Goal: Transaction & Acquisition: Purchase product/service

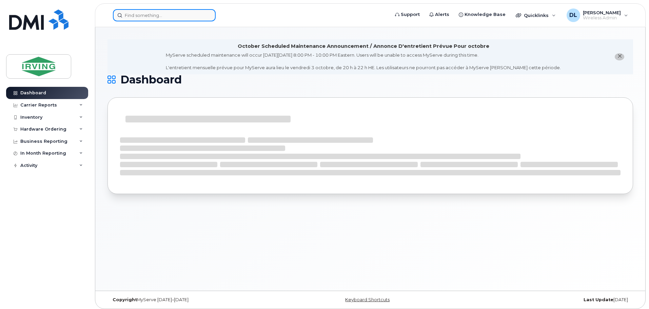
click at [139, 18] on input at bounding box center [164, 15] width 103 height 12
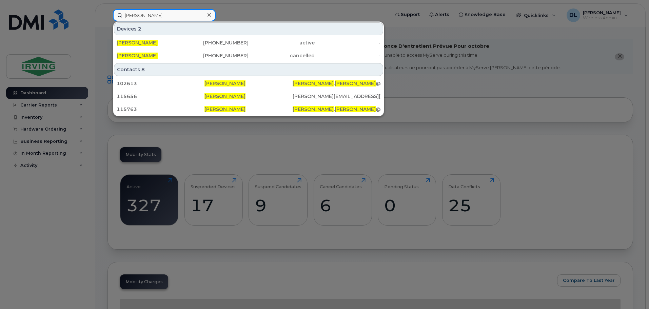
drag, startPoint x: 163, startPoint y: 19, endPoint x: 74, endPoint y: 16, distance: 89.2
click at [107, 16] on div "daniel cormier Devices 2 Daniel Cormier 506-866-6243 active - Daniel Cormier 50…" at bounding box center [248, 15] width 283 height 12
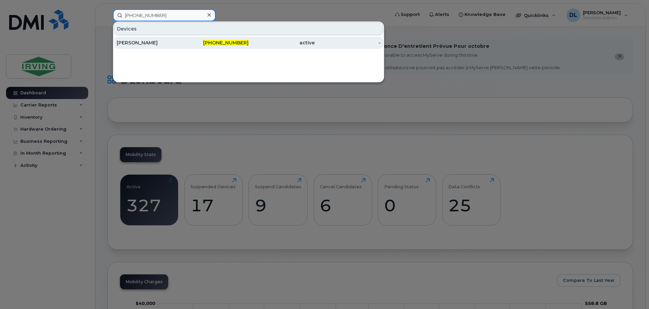
type input "506-377-4574"
click at [204, 48] on div "506-377-4574" at bounding box center [216, 43] width 66 height 12
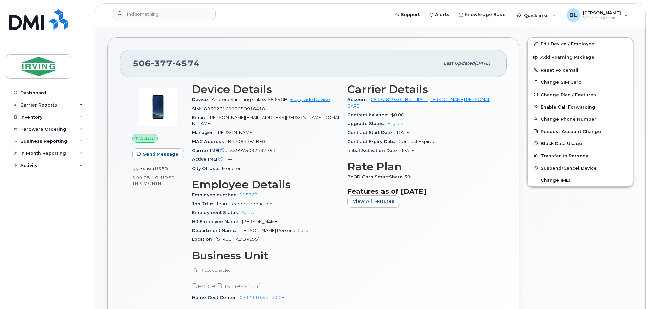
scroll to position [136, 0]
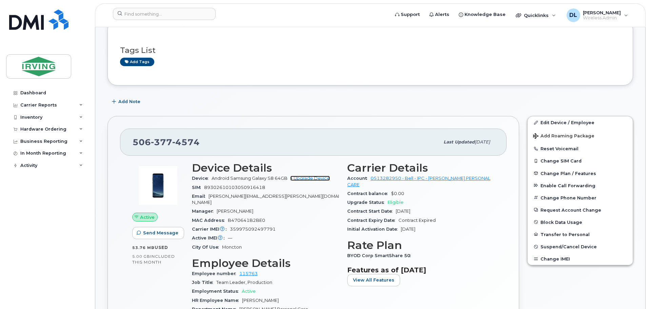
drag, startPoint x: 320, startPoint y: 177, endPoint x: 364, endPoint y: 181, distance: 44.2
click at [320, 177] on link "+ Upgrade Device" at bounding box center [310, 178] width 40 height 5
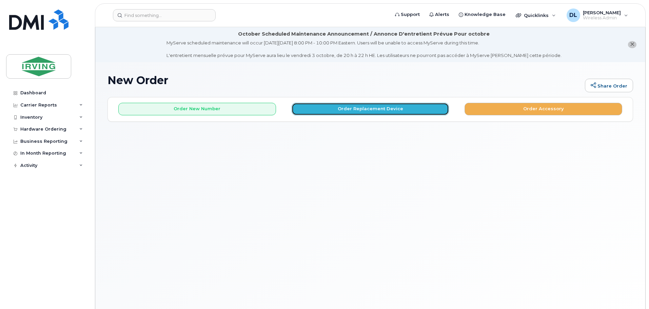
click at [349, 108] on button "Order Replacement Device" at bounding box center [370, 109] width 158 height 13
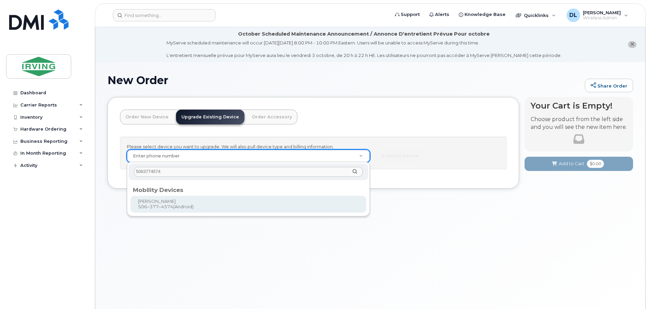
type input "5063774574"
type input "705061"
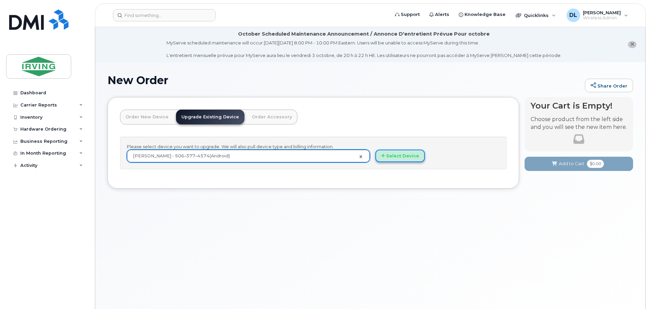
click at [410, 154] on button "Select Device" at bounding box center [399, 155] width 49 height 13
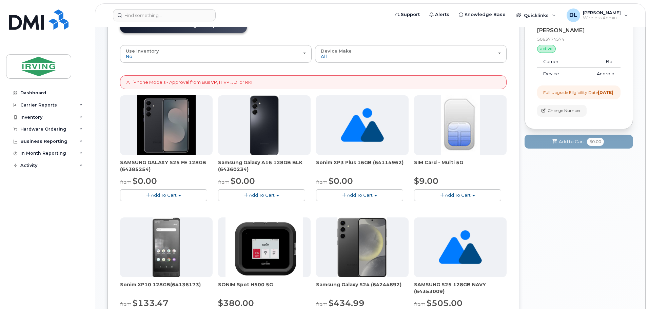
scroll to position [102, 0]
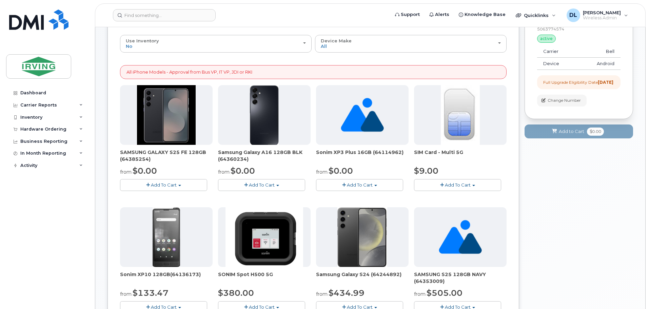
click at [164, 183] on span "Add To Cart" at bounding box center [164, 184] width 26 height 5
click at [193, 198] on link "$0.00 - 3 year term – Voice & Data(128gb)" at bounding box center [175, 197] width 107 height 8
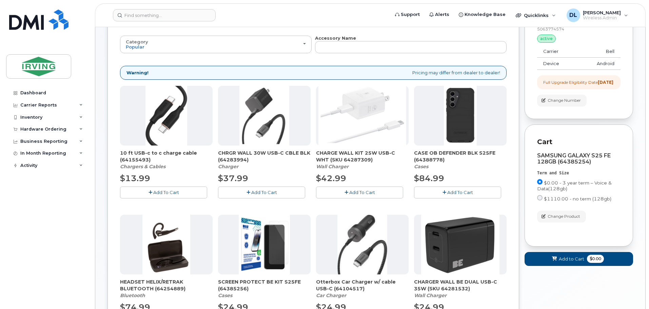
click at [272, 193] on span "Add To Cart" at bounding box center [264, 191] width 26 height 5
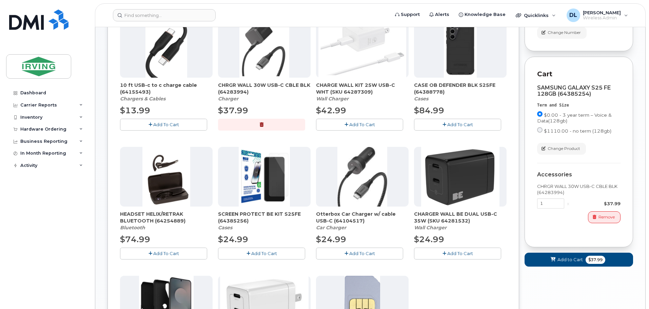
scroll to position [136, 0]
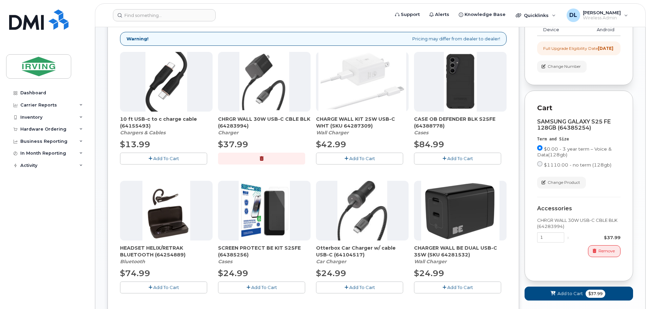
click at [465, 161] on button "Add To Cart" at bounding box center [457, 158] width 87 height 12
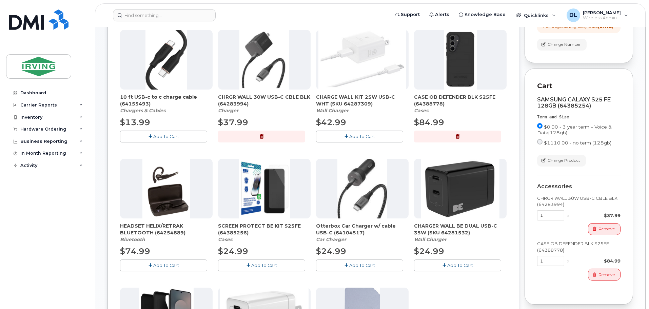
scroll to position [169, 0]
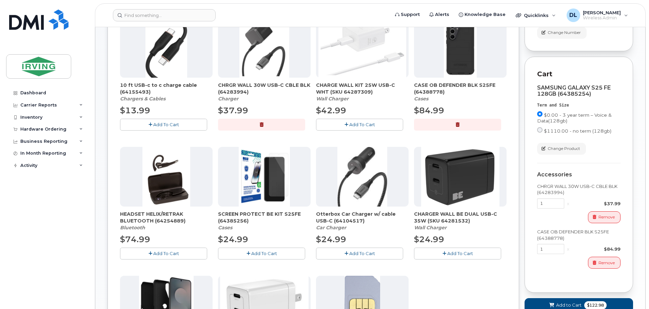
click at [264, 250] on span "Add To Cart" at bounding box center [264, 252] width 26 height 5
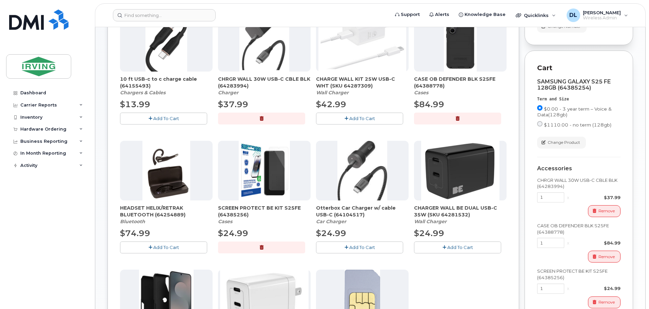
scroll to position [271, 0]
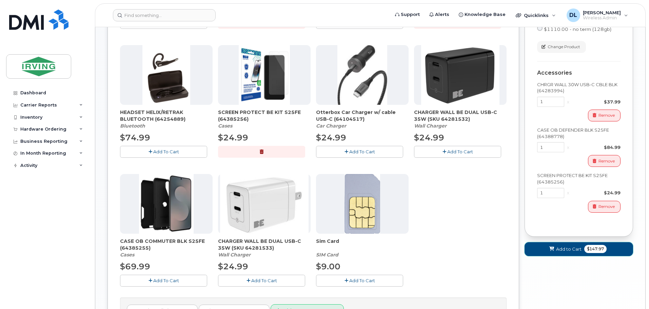
click at [566, 249] on button "Add to Cart $147.97" at bounding box center [578, 249] width 108 height 14
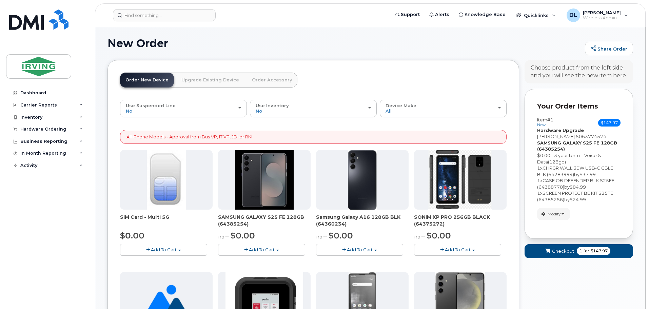
scroll to position [32, 0]
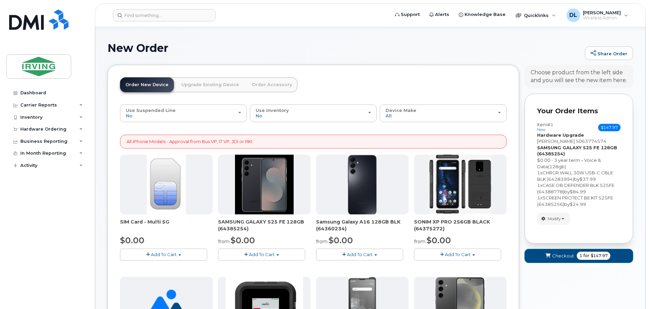
click at [586, 260] on button "Checkout 1 for $147.97" at bounding box center [578, 256] width 108 height 14
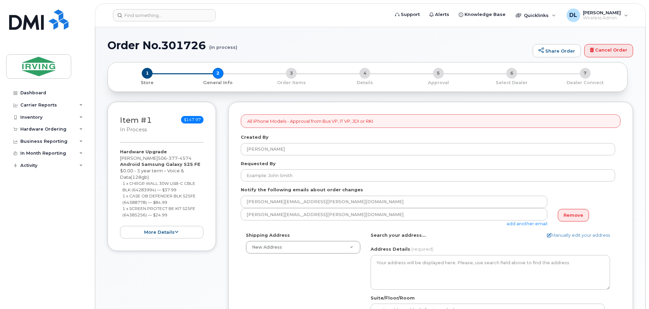
select select
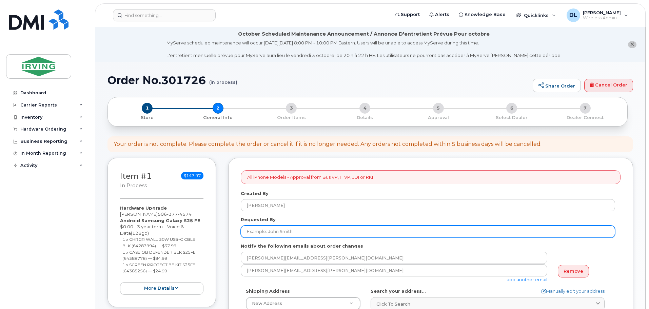
click at [311, 231] on input "Requested By" at bounding box center [428, 231] width 374 height 12
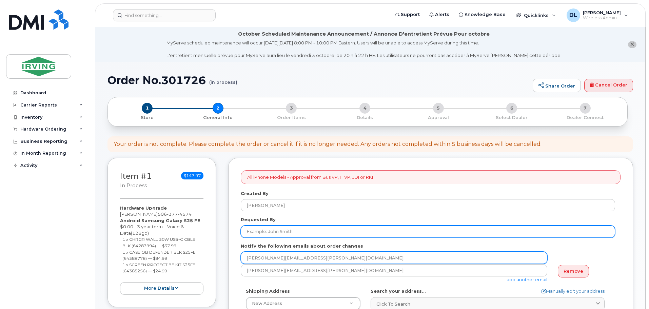
type input "[PERSON_NAME]"
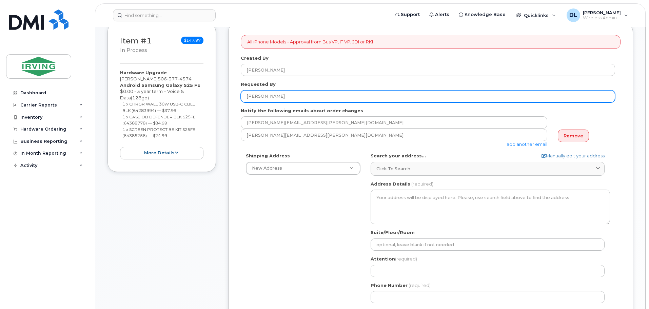
scroll to position [136, 0]
drag, startPoint x: 284, startPoint y: 99, endPoint x: 206, endPoint y: 99, distance: 77.9
click at [206, 99] on div "Item #1 in process $147.97 Hardware Upgrade Dan Cormier 506 377 4574 Android Sa…" at bounding box center [369, 221] width 525 height 398
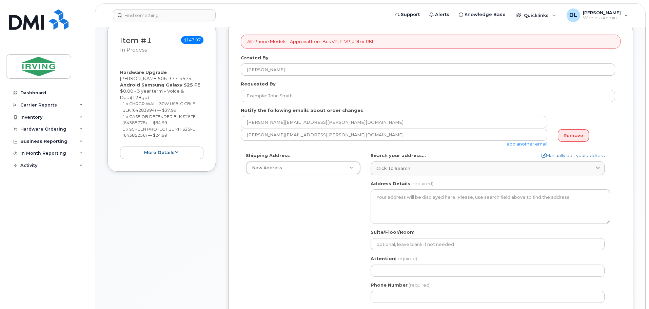
click at [295, 244] on div "Shipping Address New Address New Address 200 Harrisville Blvd CAV Farms Head Of…" at bounding box center [428, 230] width 374 height 156
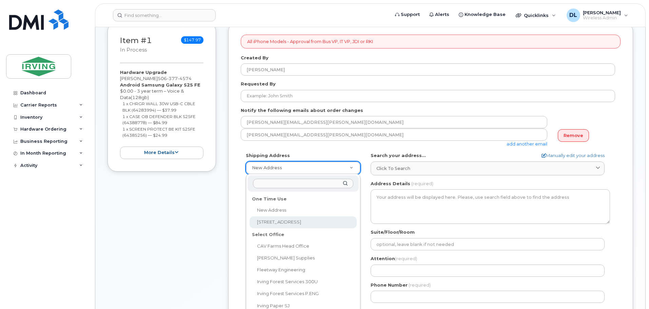
select select "200 Harrisville Blvd"
type textarea "200 Harrisville Blvd MONCTON NB E1H 3N5 CANADA"
type input "[PERSON_NAME]"
type input "5068576925"
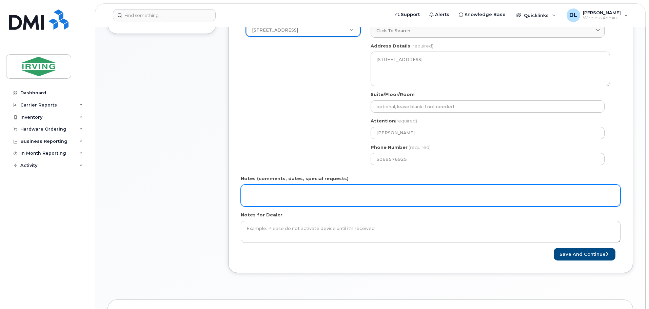
scroll to position [305, 0]
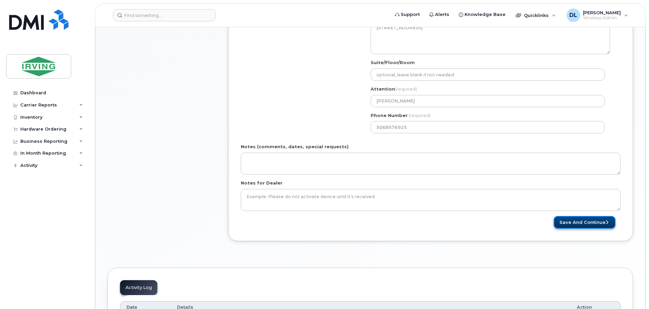
click at [577, 222] on button "Save and Continue" at bounding box center [584, 222] width 62 height 13
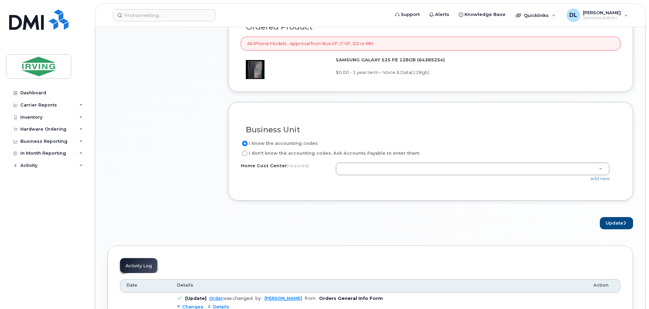
scroll to position [542, 0]
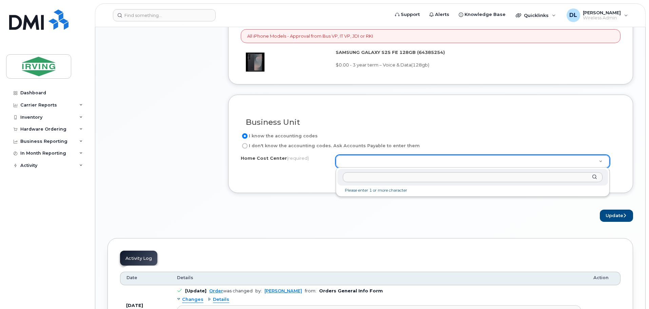
click at [372, 175] on input "text" at bounding box center [473, 177] width 260 height 10
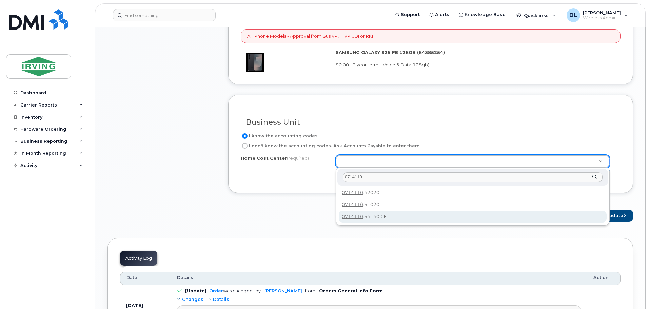
type input "0714110"
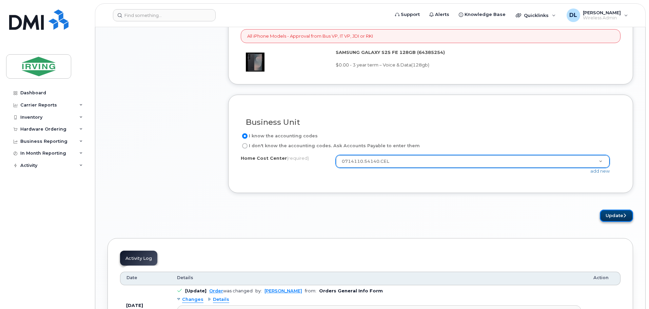
click at [617, 213] on button "Update" at bounding box center [615, 215] width 33 height 13
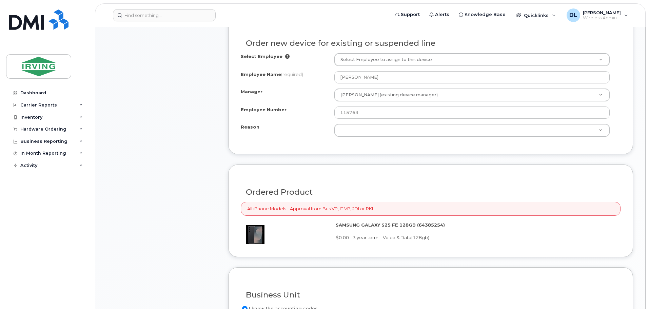
scroll to position [358, 0]
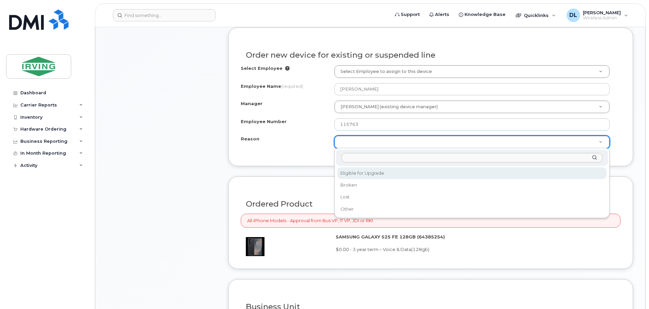
select select "eligible_for_upgrade"
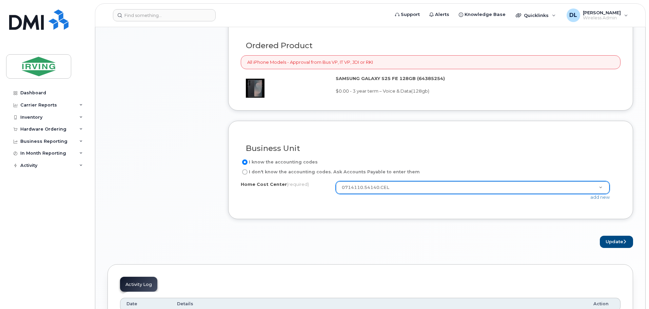
scroll to position [527, 0]
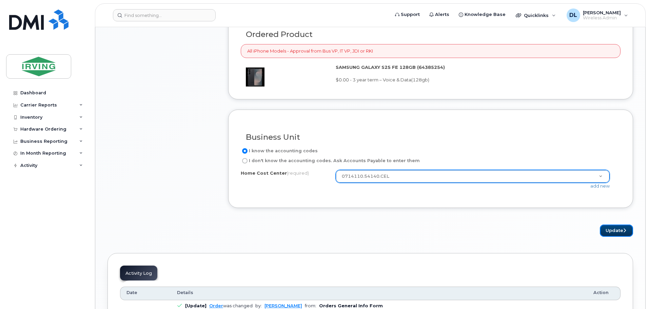
click at [614, 227] on button "Update" at bounding box center [615, 230] width 33 height 13
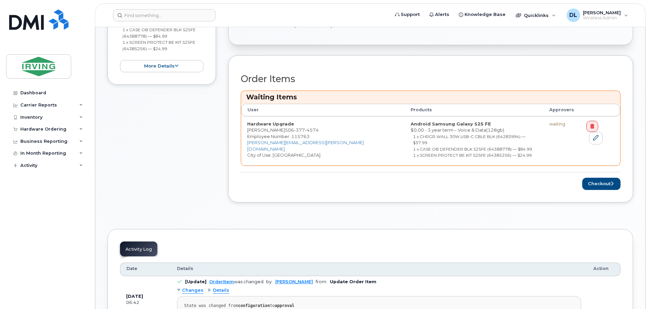
scroll to position [271, 0]
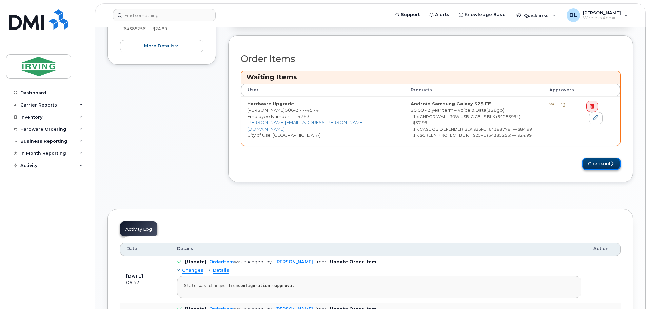
click at [585, 158] on button "Checkout" at bounding box center [601, 164] width 38 height 13
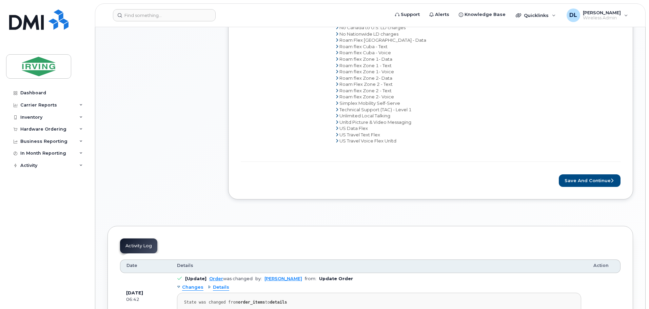
scroll to position [474, 0]
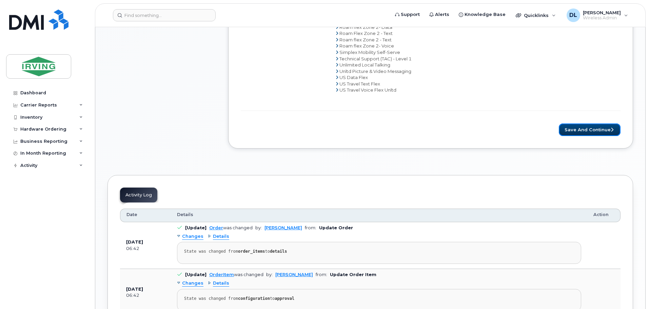
drag, startPoint x: 608, startPoint y: 127, endPoint x: 363, endPoint y: 153, distance: 246.1
click at [608, 127] on button "Save and Continue" at bounding box center [589, 129] width 62 height 13
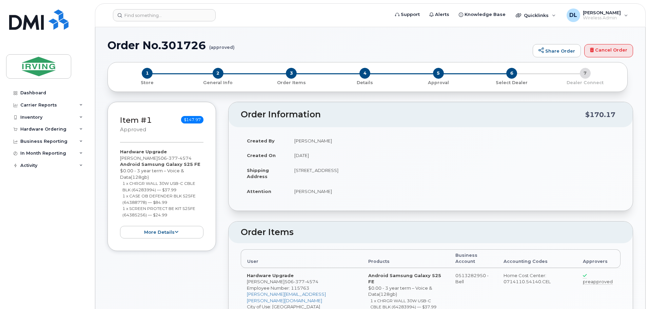
radio input "true"
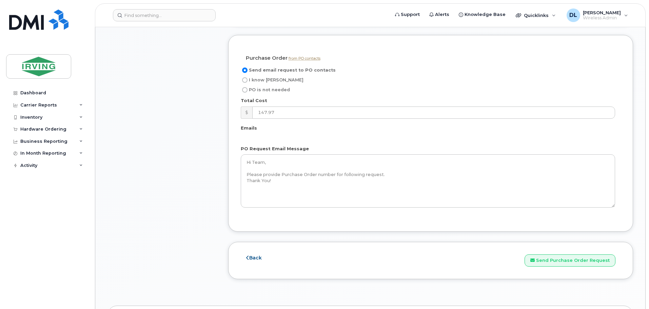
scroll to position [576, 0]
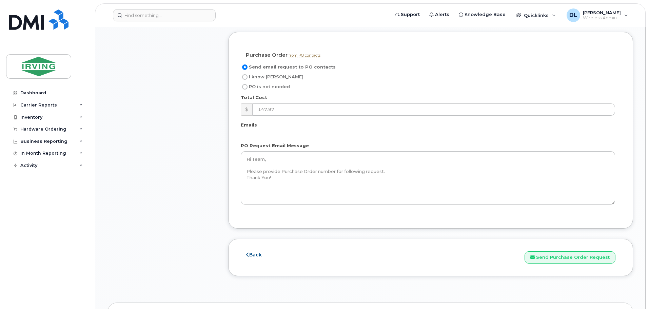
click at [245, 74] on input "I know [PERSON_NAME]" at bounding box center [244, 76] width 5 height 5
radio input "true"
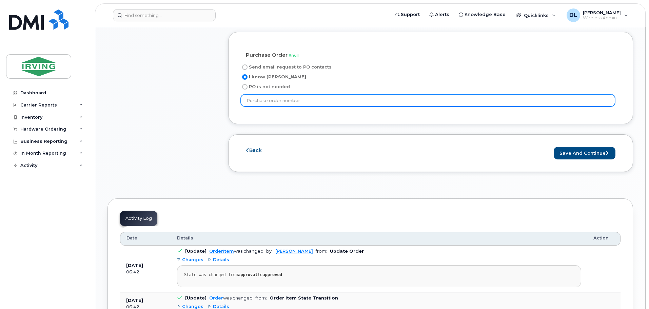
drag, startPoint x: 378, startPoint y: 91, endPoint x: 392, endPoint y: 109, distance: 23.1
click at [378, 94] on input "text" at bounding box center [428, 100] width 374 height 12
type input "20613878"
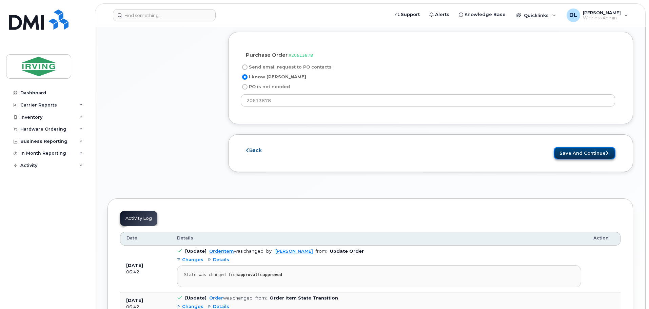
click at [577, 147] on button "Save and Continue" at bounding box center [584, 153] width 62 height 13
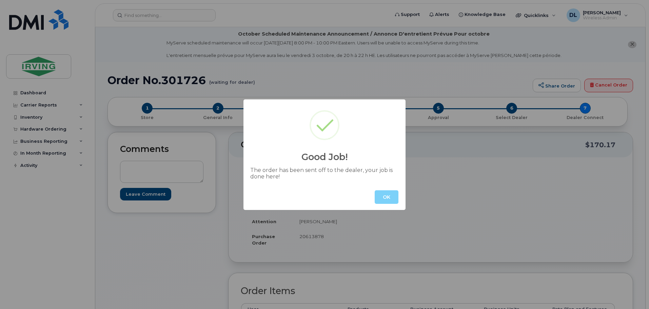
drag, startPoint x: 387, startPoint y: 198, endPoint x: 413, endPoint y: 201, distance: 26.0
click at [388, 198] on button "OK" at bounding box center [386, 197] width 24 height 14
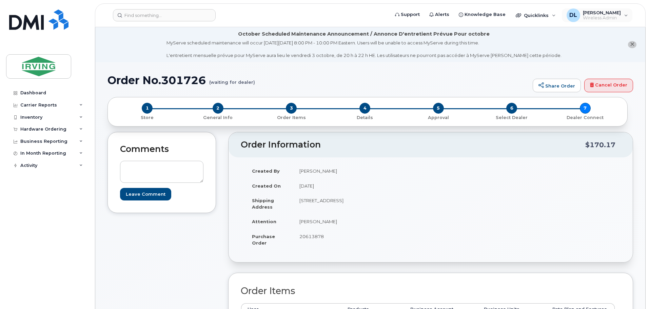
click at [620, 8] on div "DL [PERSON_NAME] Wireless Admin English Français Adjust Account View Bell 05132…" at bounding box center [597, 15] width 72 height 15
click at [624, 11] on div "DL [PERSON_NAME] Wireless Admin" at bounding box center [596, 15] width 71 height 14
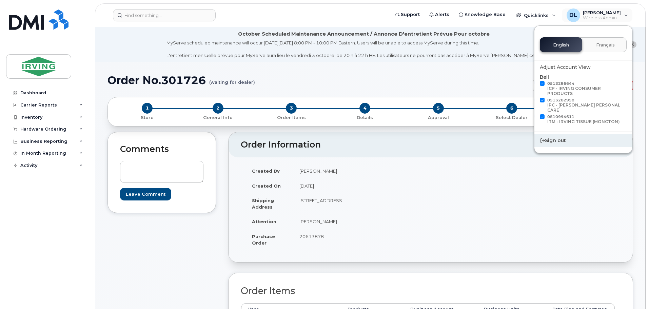
click at [558, 134] on div "Sign out" at bounding box center [583, 140] width 98 height 13
